Goal: Task Accomplishment & Management: Manage account settings

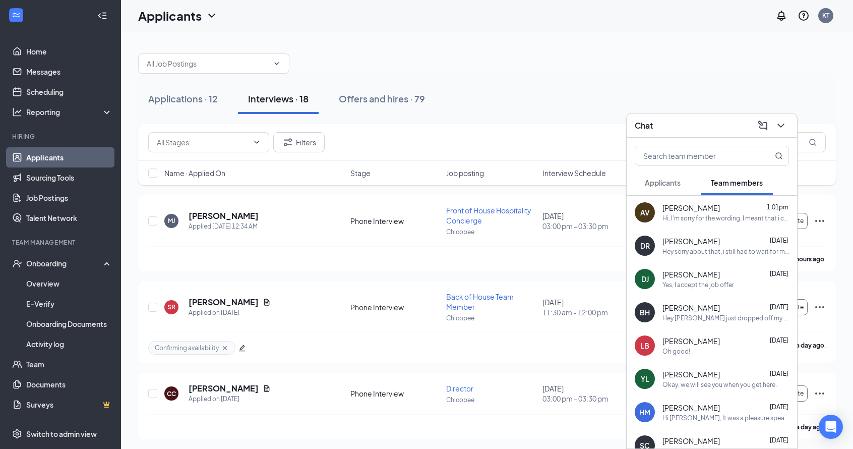
scroll to position [25, 0]
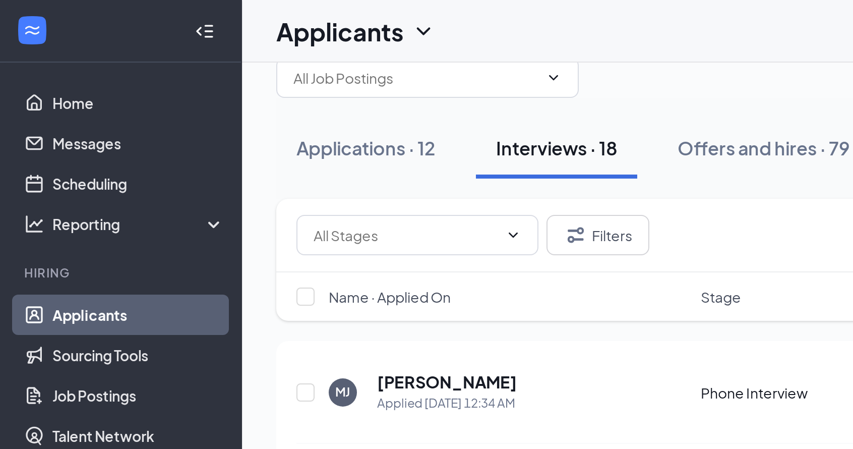
click at [779, 130] on icon "ChevronDown" at bounding box center [781, 126] width 12 height 12
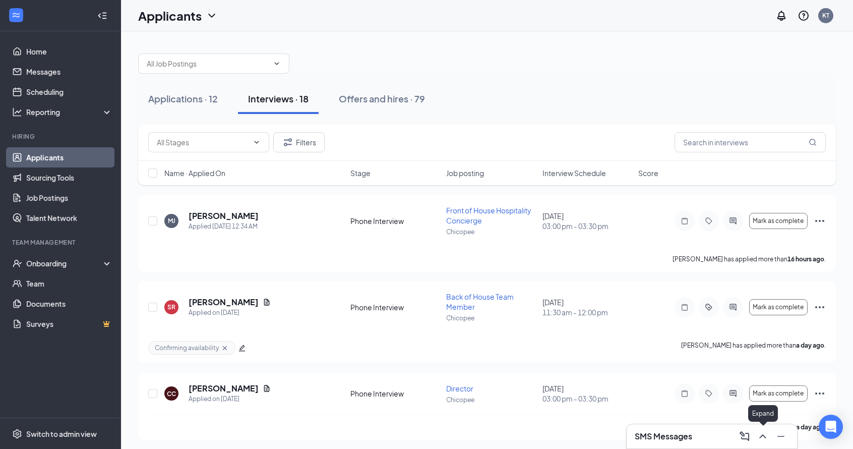
click at [763, 439] on icon "ChevronUp" at bounding box center [763, 436] width 12 height 12
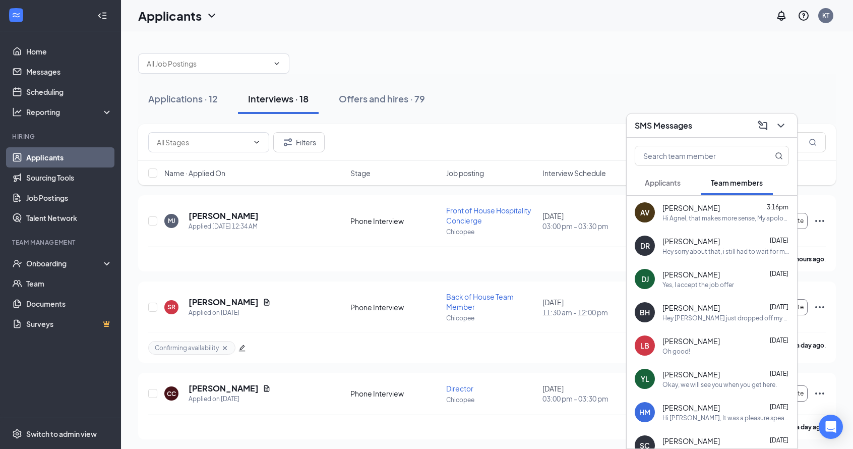
click at [667, 182] on span "Applicants" at bounding box center [663, 182] width 36 height 9
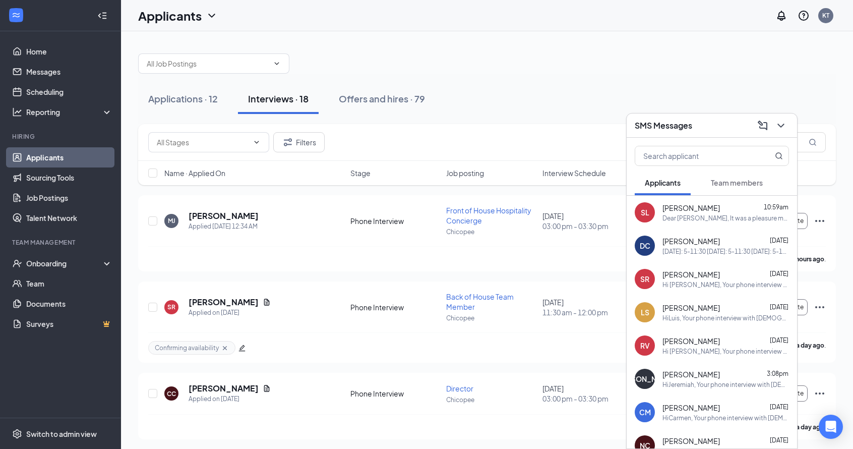
click at [729, 183] on span "Team members" at bounding box center [737, 182] width 52 height 9
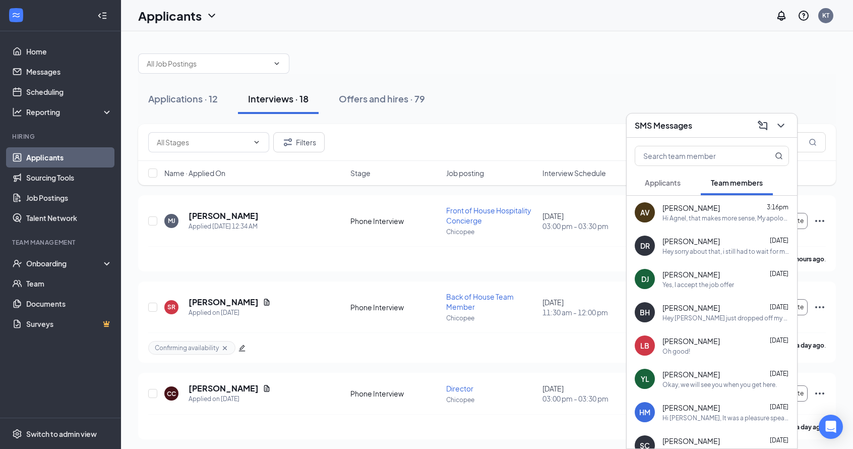
click at [663, 181] on span "Applicants" at bounding box center [663, 182] width 36 height 9
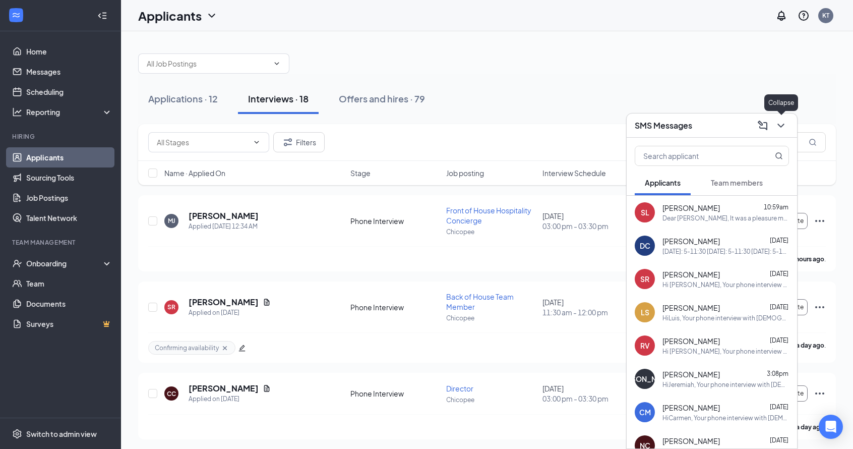
click at [781, 122] on icon "ChevronDown" at bounding box center [781, 126] width 12 height 12
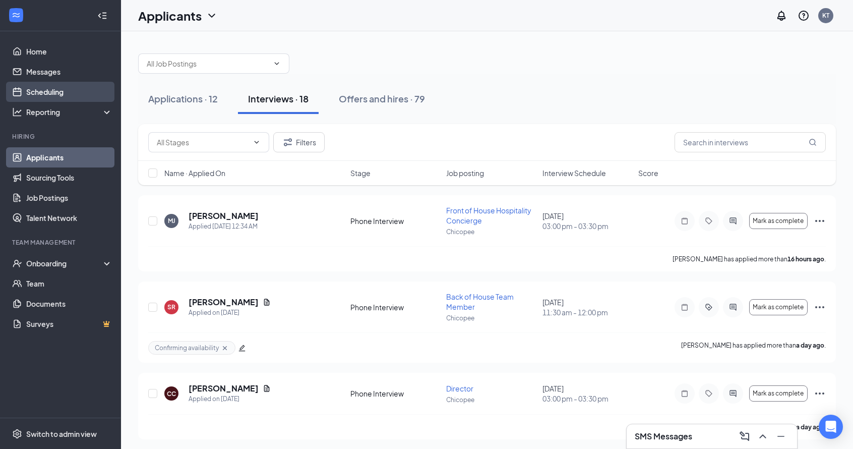
click at [52, 90] on link "Scheduling" at bounding box center [69, 92] width 86 height 20
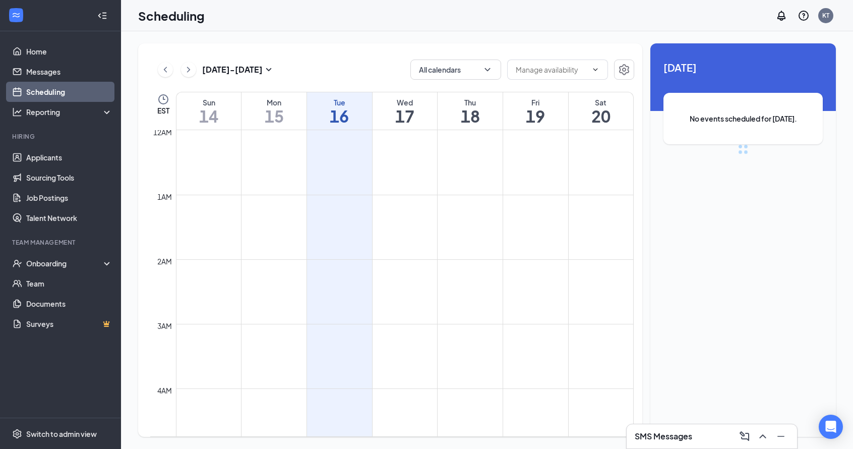
scroll to position [496, 0]
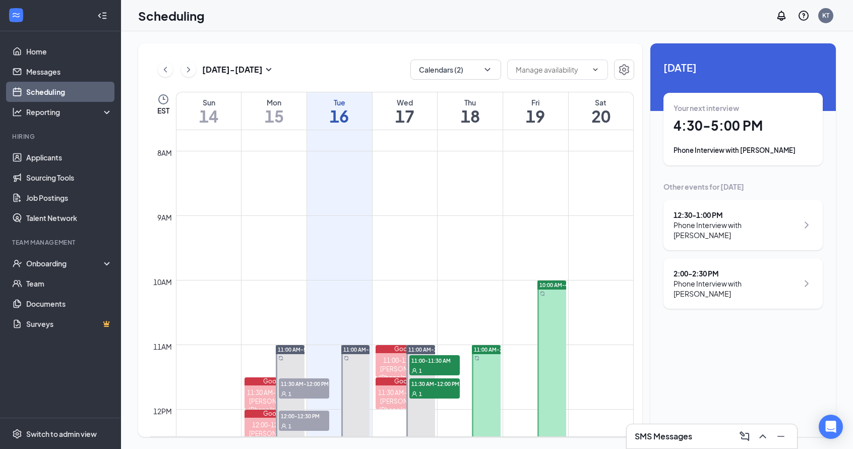
click at [740, 139] on div "Your next interview 4:30 - 5:00 PM Phone Interview with Carmen Martinez" at bounding box center [743, 129] width 139 height 52
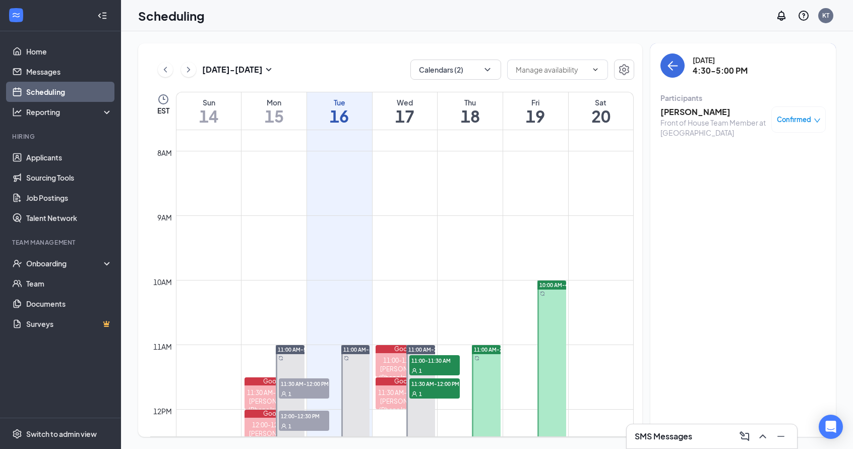
click at [693, 114] on h3 "Carmen Martinez" at bounding box center [714, 111] width 106 height 11
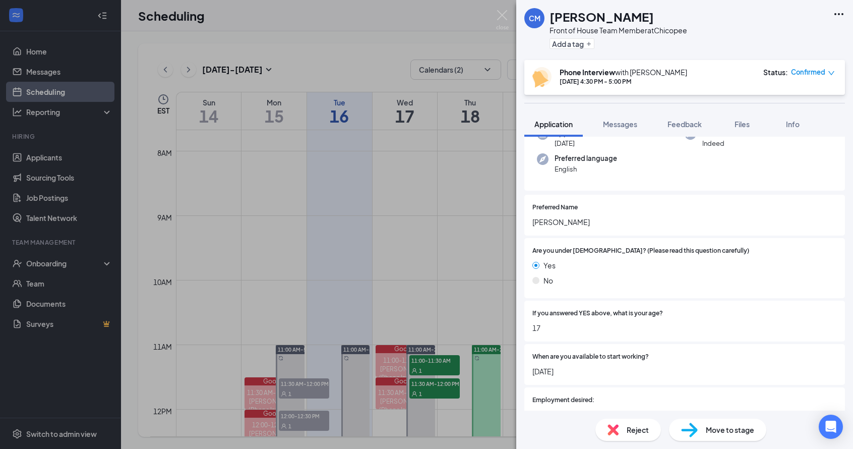
scroll to position [123, 0]
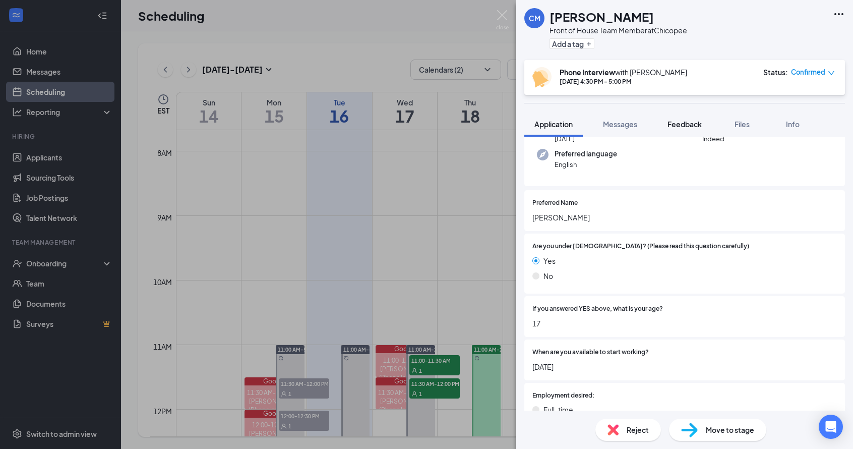
click at [692, 121] on span "Feedback" at bounding box center [685, 124] width 34 height 9
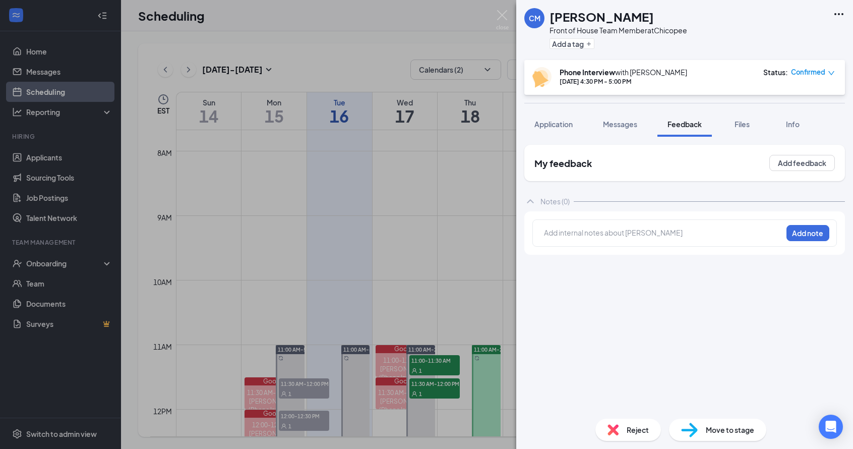
click at [600, 236] on div at bounding box center [664, 232] width 238 height 11
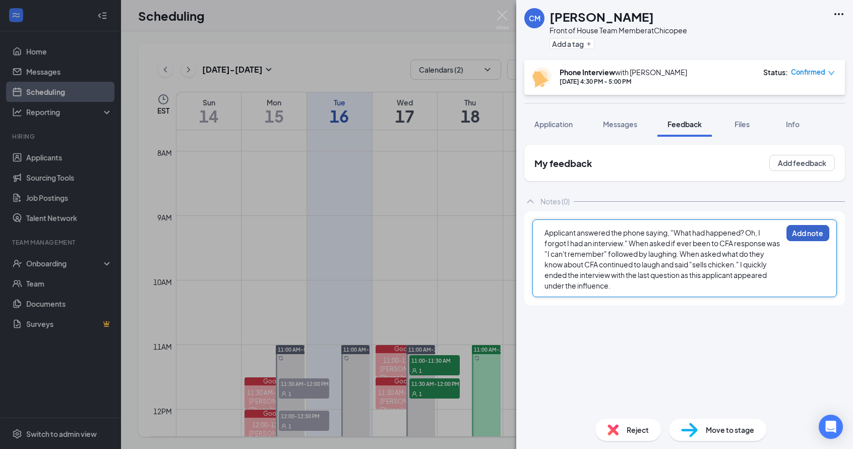
click at [810, 236] on button "Add note" at bounding box center [808, 233] width 43 height 16
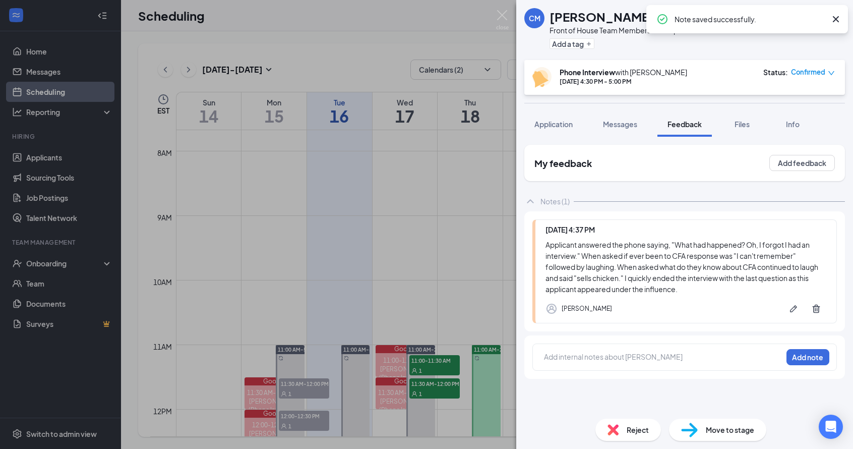
click at [634, 436] on div "Reject" at bounding box center [629, 430] width 66 height 22
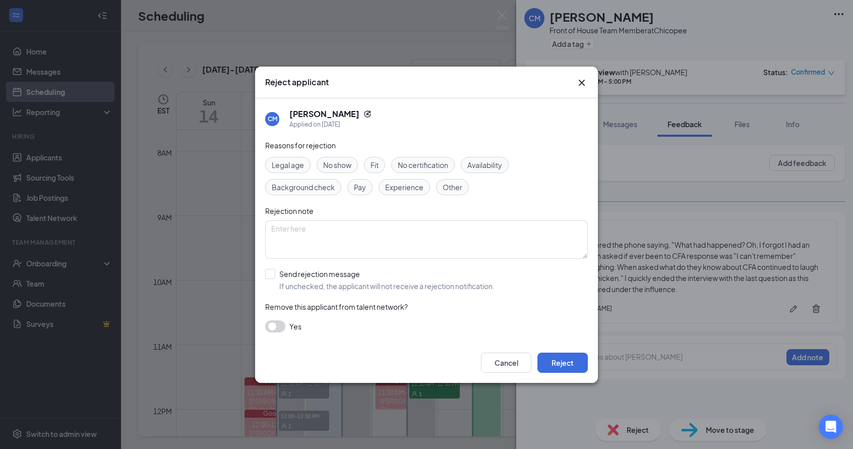
click at [374, 167] on span "Fit" at bounding box center [375, 164] width 8 height 11
click at [458, 193] on div "Other" at bounding box center [452, 187] width 33 height 16
click at [569, 364] on button "Reject" at bounding box center [563, 363] width 50 height 20
